Goal: Contribute content

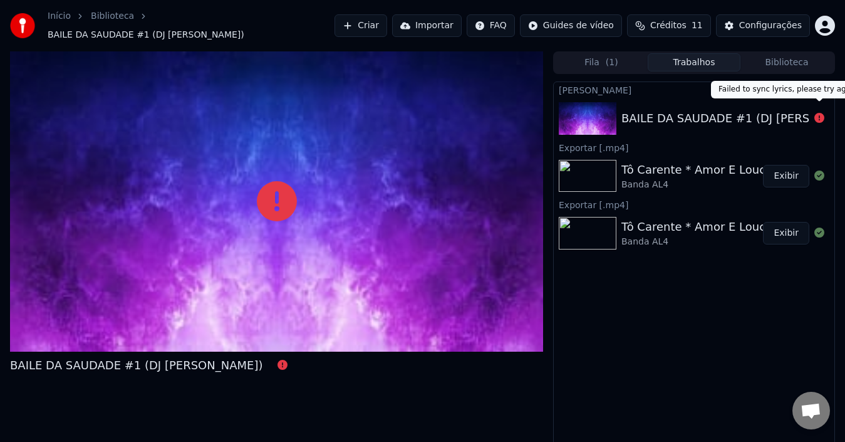
click at [820, 113] on icon at bounding box center [819, 118] width 10 height 10
click at [817, 113] on icon at bounding box center [819, 118] width 10 height 10
click at [747, 113] on div "BAILE DA SAUDADE #1 (DJ [PERSON_NAME])" at bounding box center [747, 119] width 252 height 18
click at [413, 404] on div "BAILE DA SAUDADE #1 (DJ [PERSON_NAME])" at bounding box center [276, 253] width 533 height 405
click at [387, 24] on button "Criar" at bounding box center [360, 25] width 53 height 23
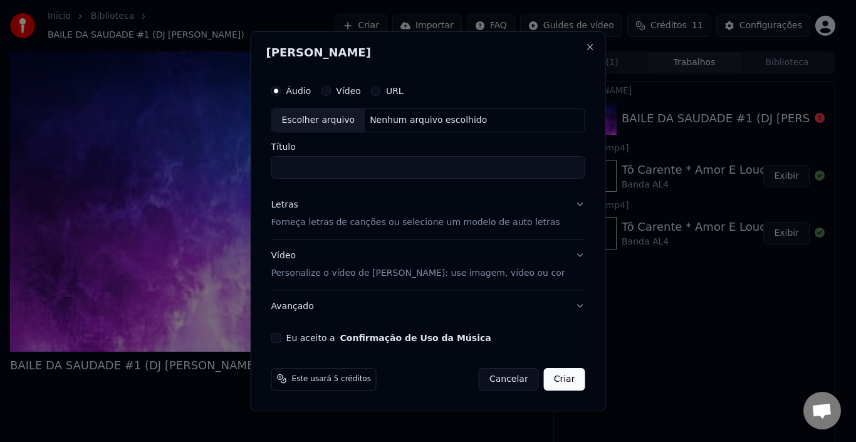
click at [347, 119] on div "Escolher arquivo" at bounding box center [318, 120] width 93 height 23
type input "**********"
click at [567, 208] on button "Letras Forneça letras de canções ou selecione um modelo de auto letras" at bounding box center [428, 214] width 314 height 50
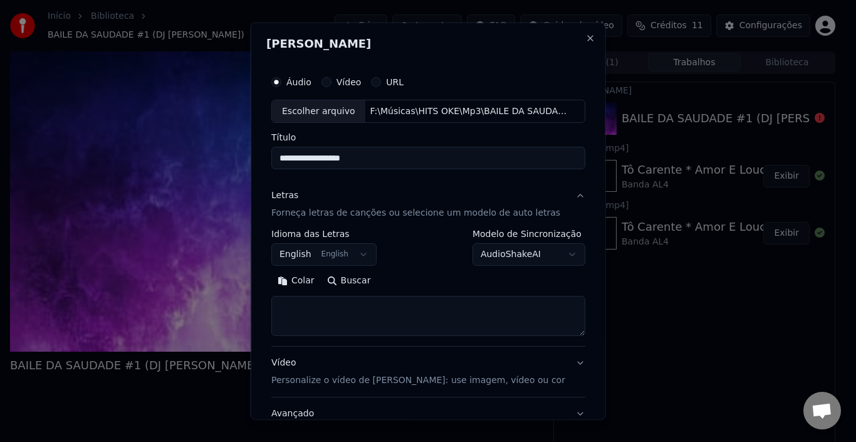
click at [366, 306] on textarea at bounding box center [428, 316] width 314 height 40
paste textarea "**********"
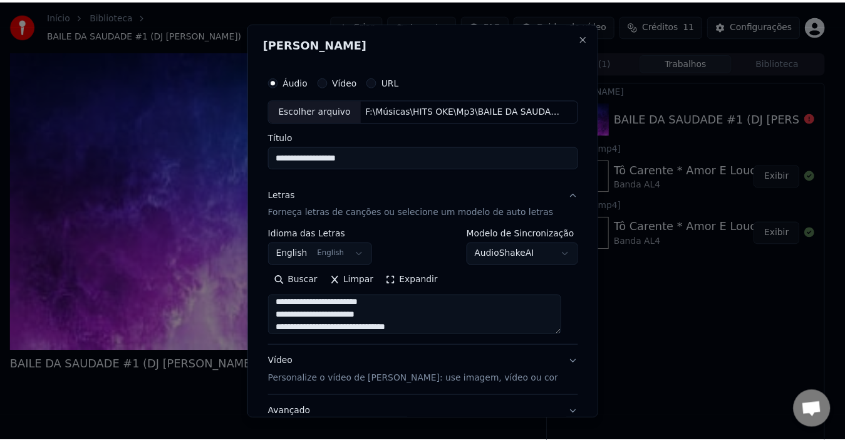
scroll to position [98, 0]
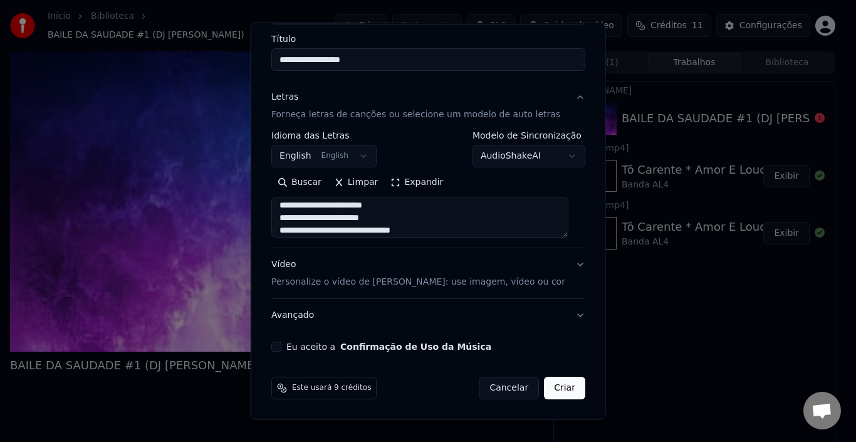
type textarea "**********"
click at [333, 341] on div "Eu aceito a Confirmação de Uso da Música" at bounding box center [428, 346] width 314 height 10
click at [280, 344] on button "Eu aceito a Confirmação de Uso da Música" at bounding box center [276, 346] width 10 height 10
click at [545, 381] on button "Criar" at bounding box center [564, 387] width 41 height 23
select select "**"
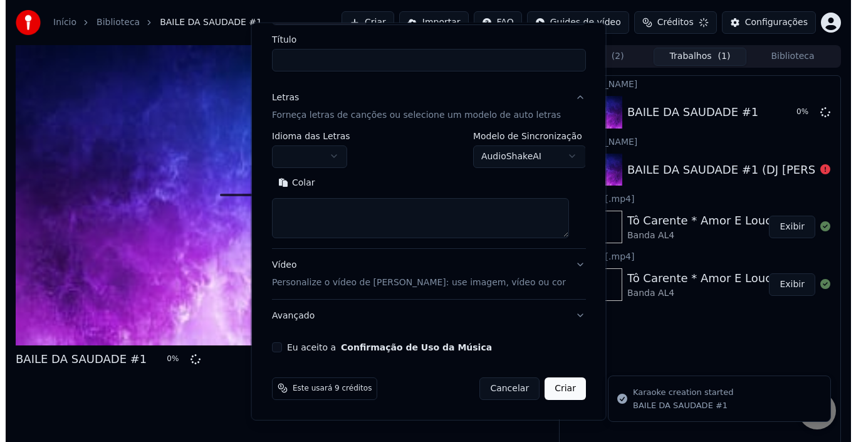
scroll to position [0, 0]
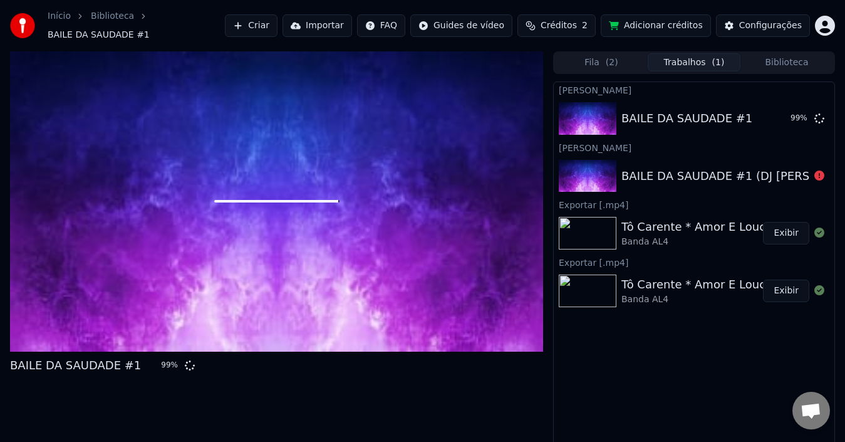
click at [572, 27] on span "Créditos" at bounding box center [559, 25] width 36 height 13
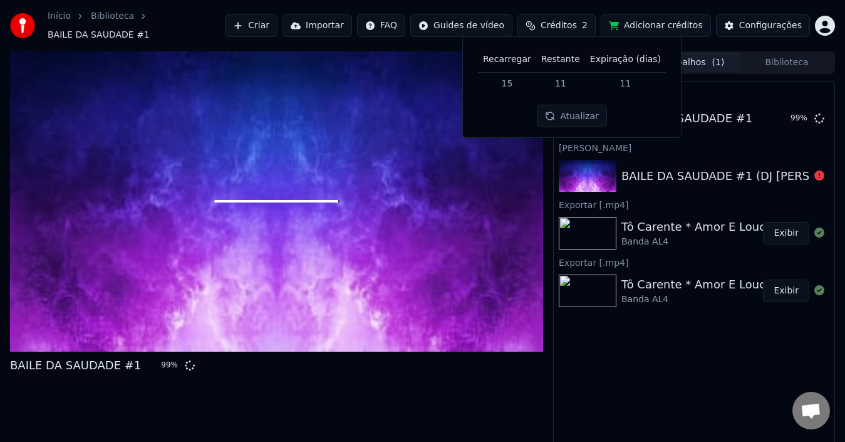
click at [568, 117] on button "Atualizar" at bounding box center [572, 116] width 70 height 23
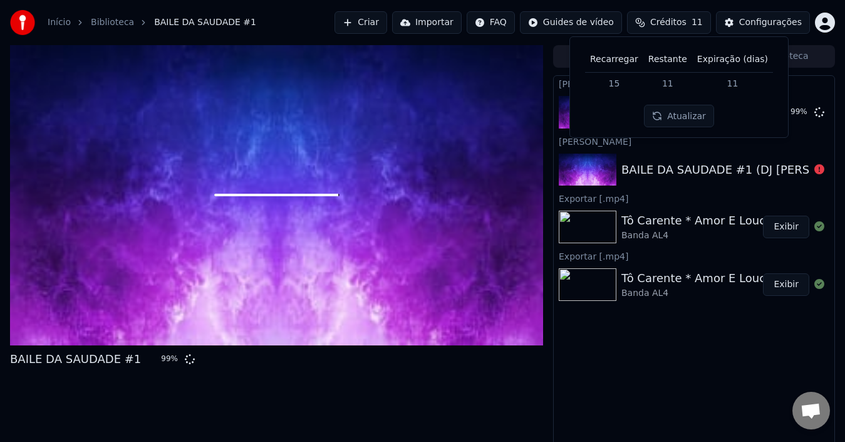
click at [295, 21] on div "Início Biblioteca BAILE DA SAUDADE #1 Criar Importar FAQ Guides de vídeo Crédit…" at bounding box center [422, 22] width 845 height 45
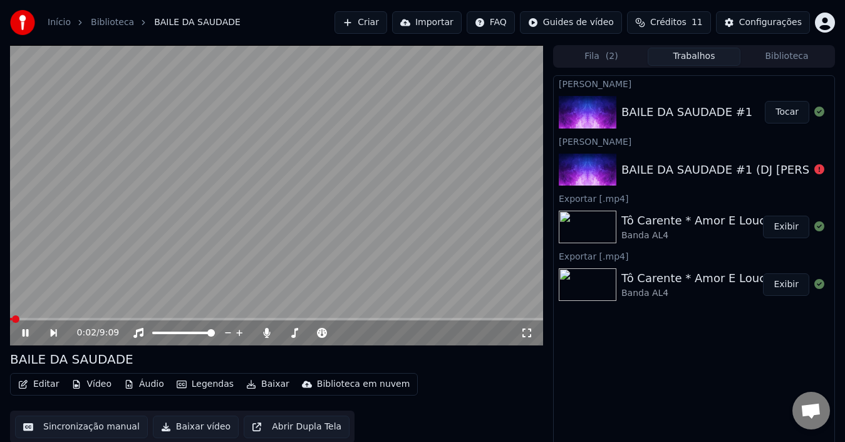
click at [24, 332] on icon at bounding box center [26, 333] width 6 height 8
click at [41, 385] on button "Editar" at bounding box center [38, 384] width 51 height 18
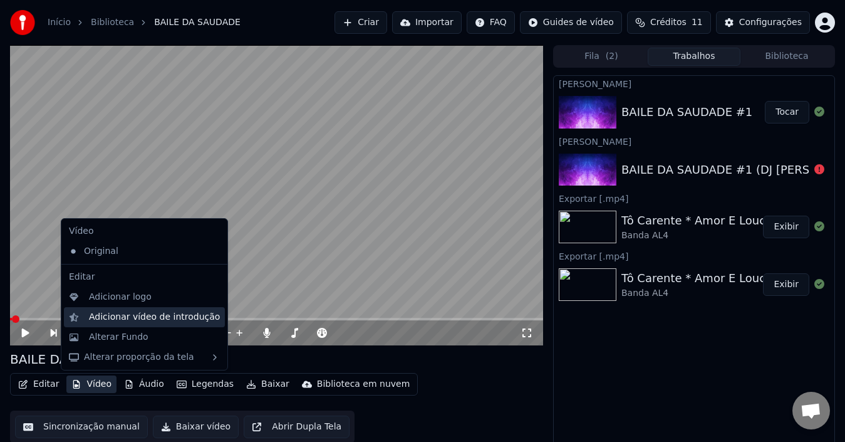
click at [151, 313] on div "Adicionar vídeo de introdução" at bounding box center [154, 317] width 131 height 13
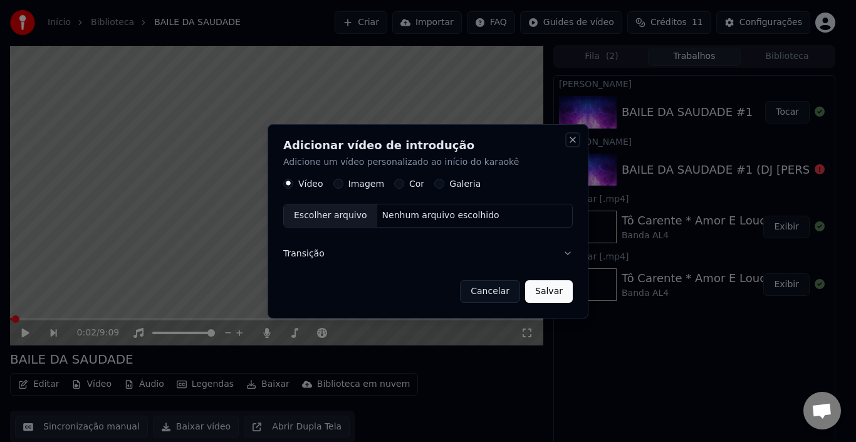
click at [573, 138] on button "Close" at bounding box center [572, 140] width 10 height 10
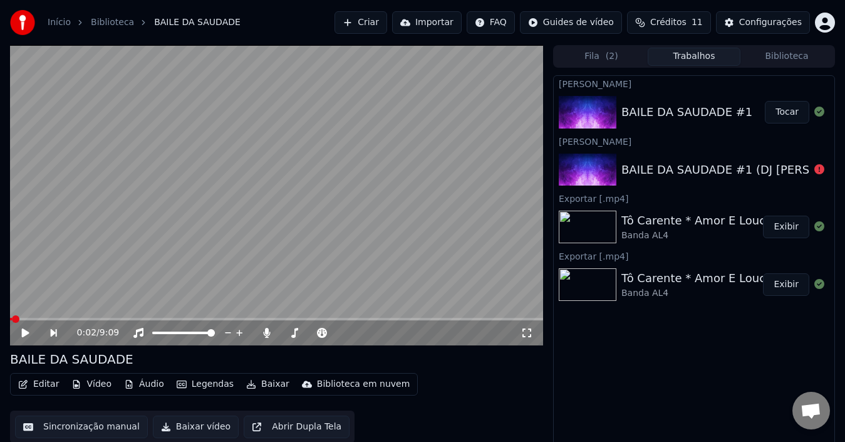
click at [39, 381] on button "Editar" at bounding box center [38, 384] width 51 height 18
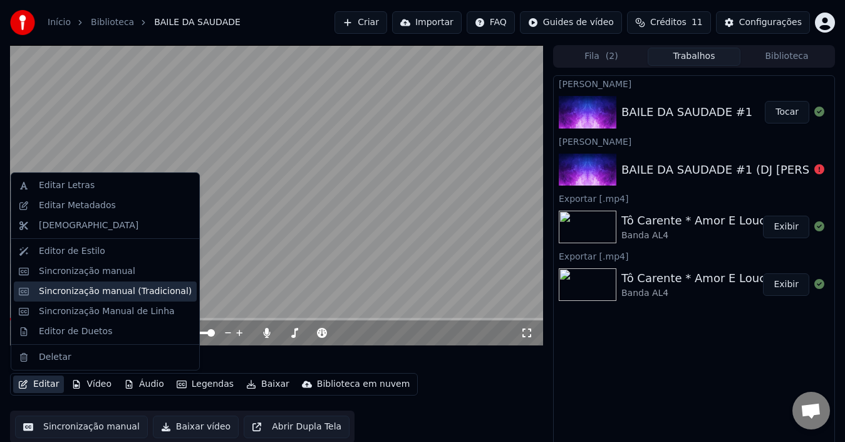
click at [113, 288] on div "Sincronização manual (Tradicional)" at bounding box center [115, 291] width 153 height 13
